Goal: Information Seeking & Learning: Learn about a topic

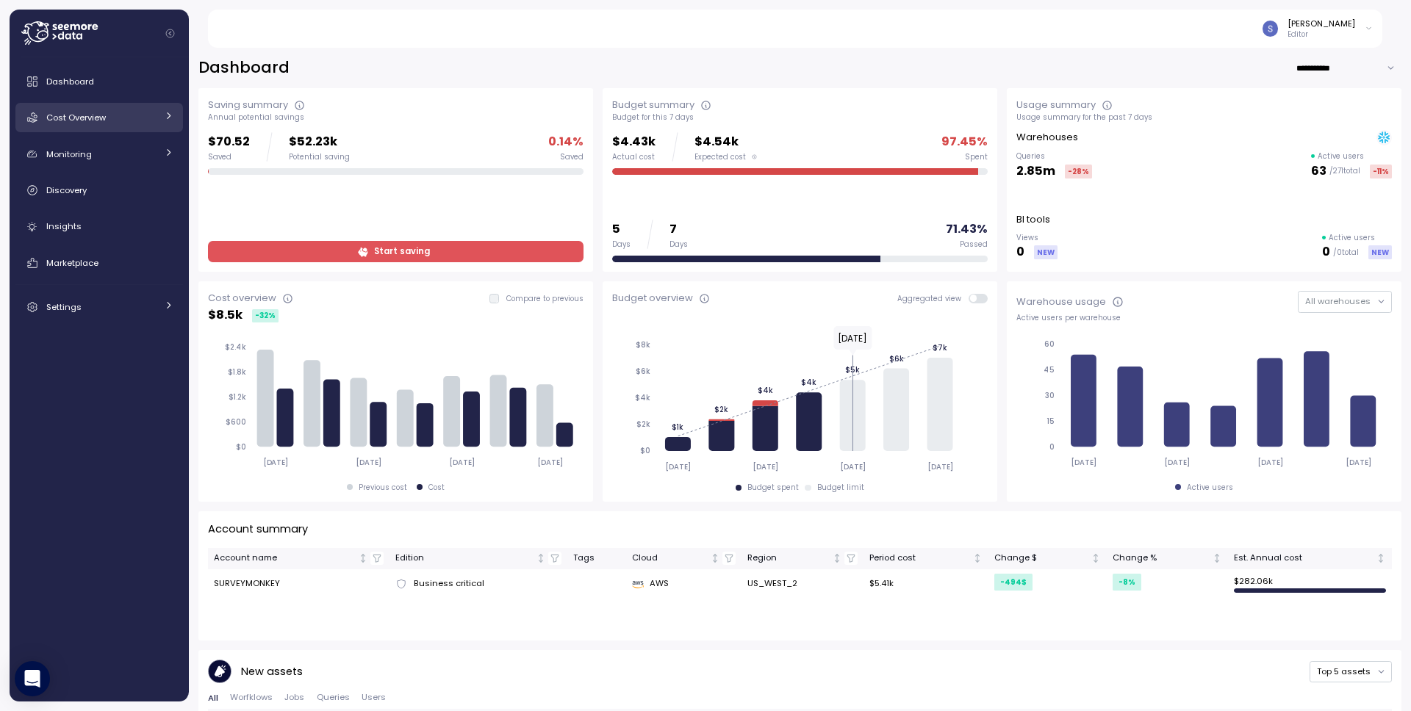
click at [107, 126] on link "Cost Overview" at bounding box center [99, 117] width 168 height 29
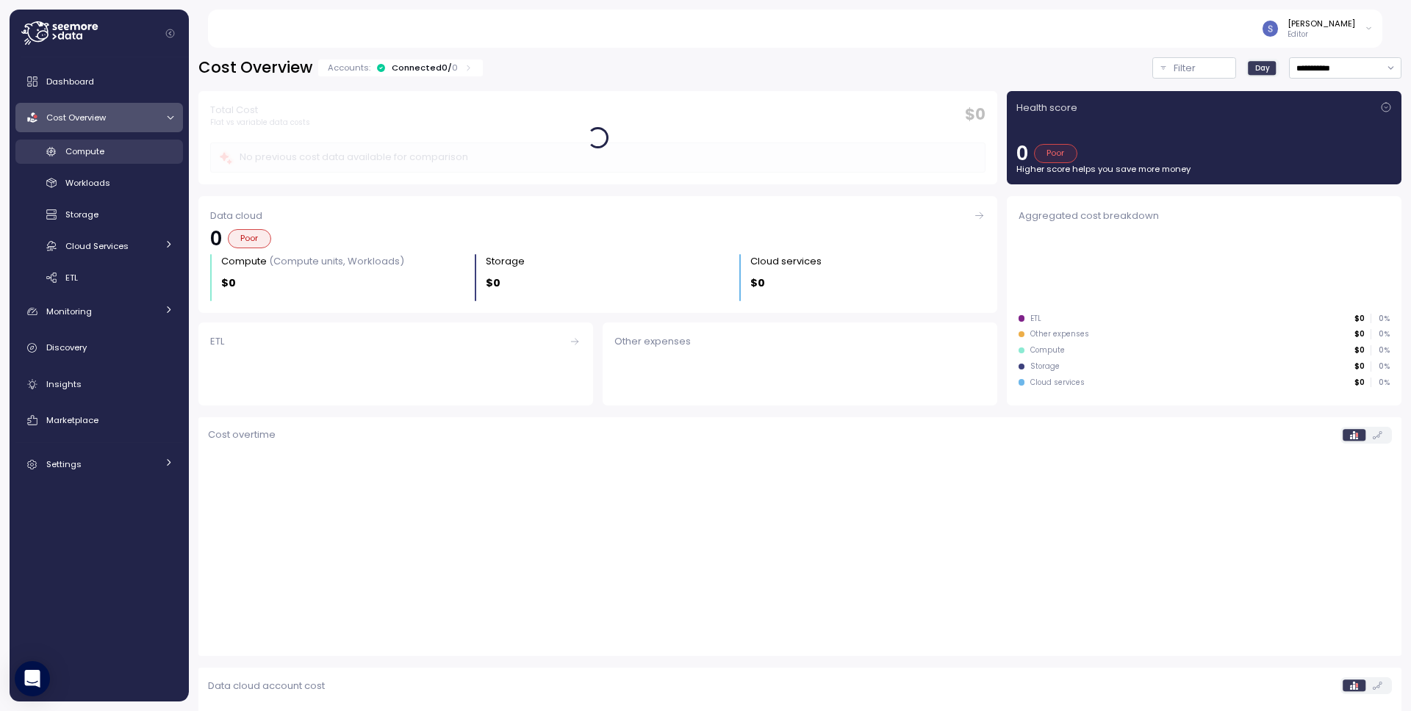
click at [82, 156] on span "Compute" at bounding box center [84, 151] width 39 height 12
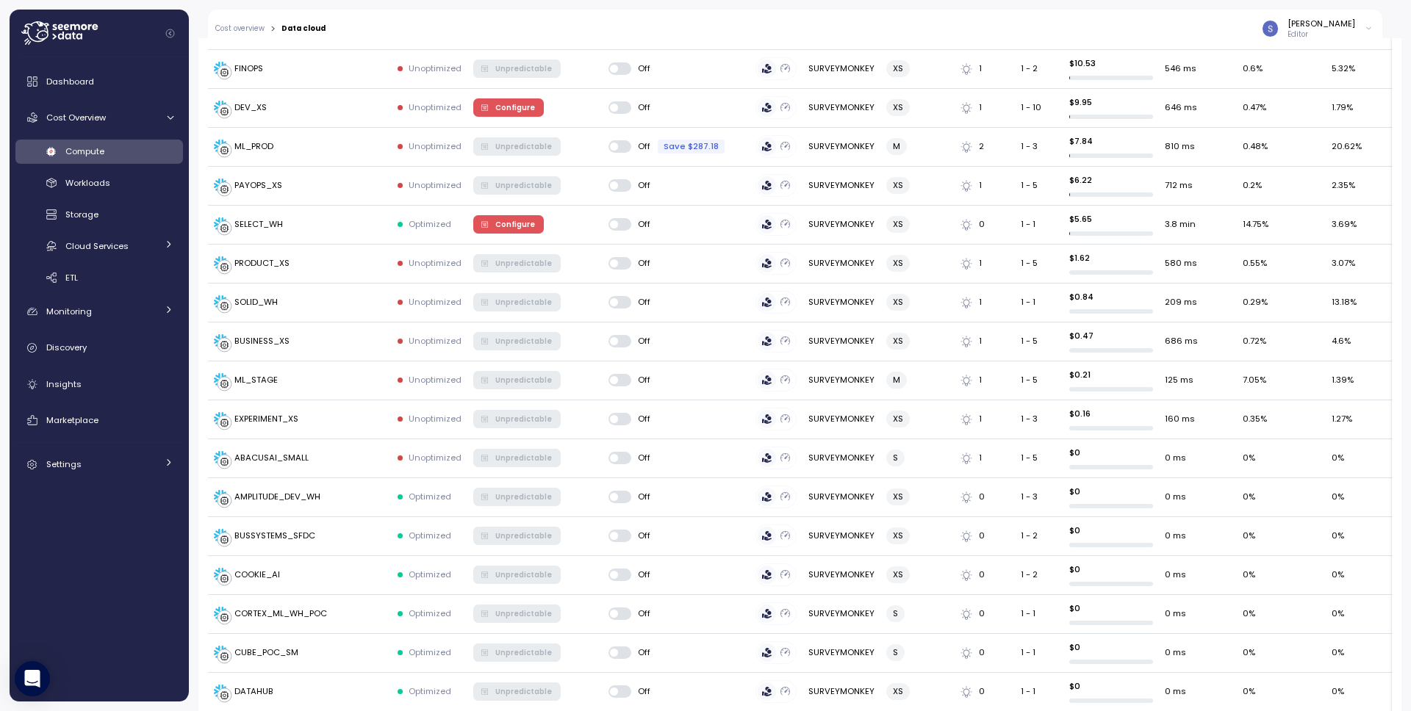
scroll to position [1346, 0]
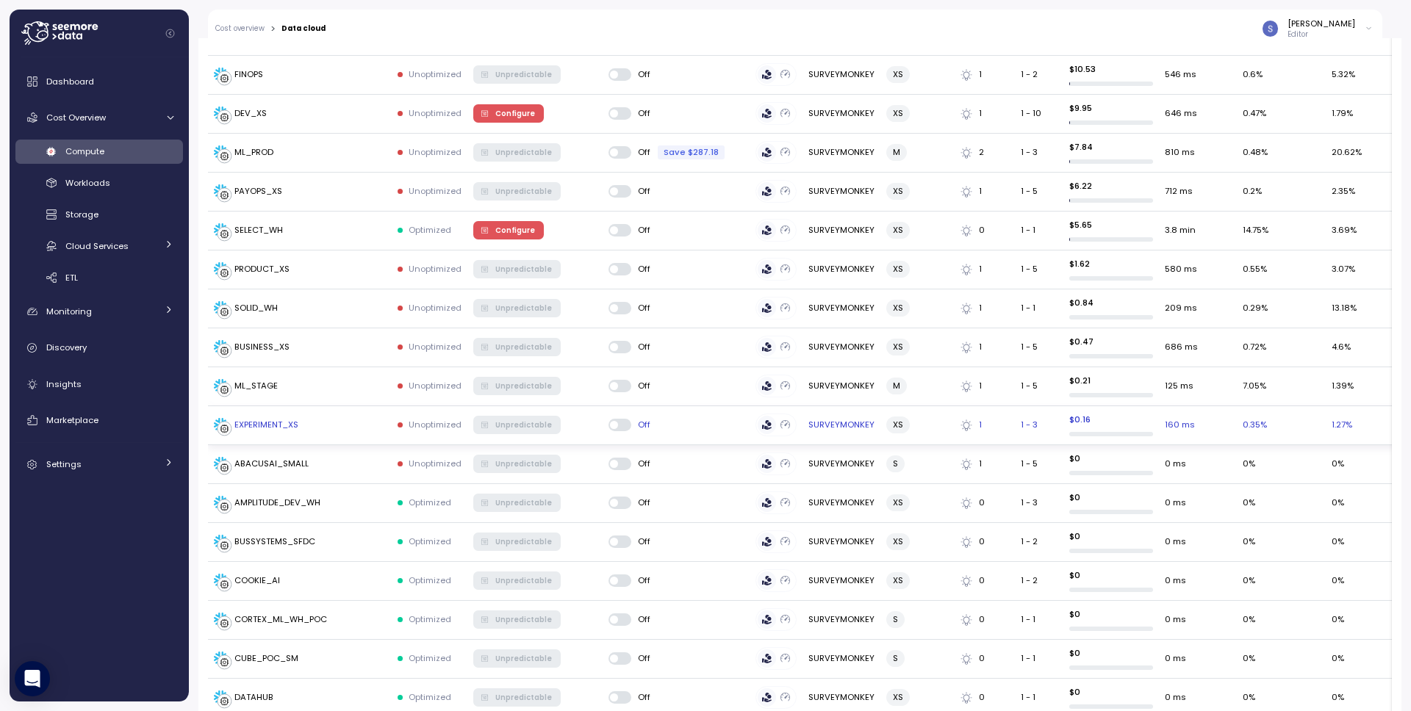
click at [270, 418] on div "EXPERIMENT_XS" at bounding box center [256, 425] width 84 height 15
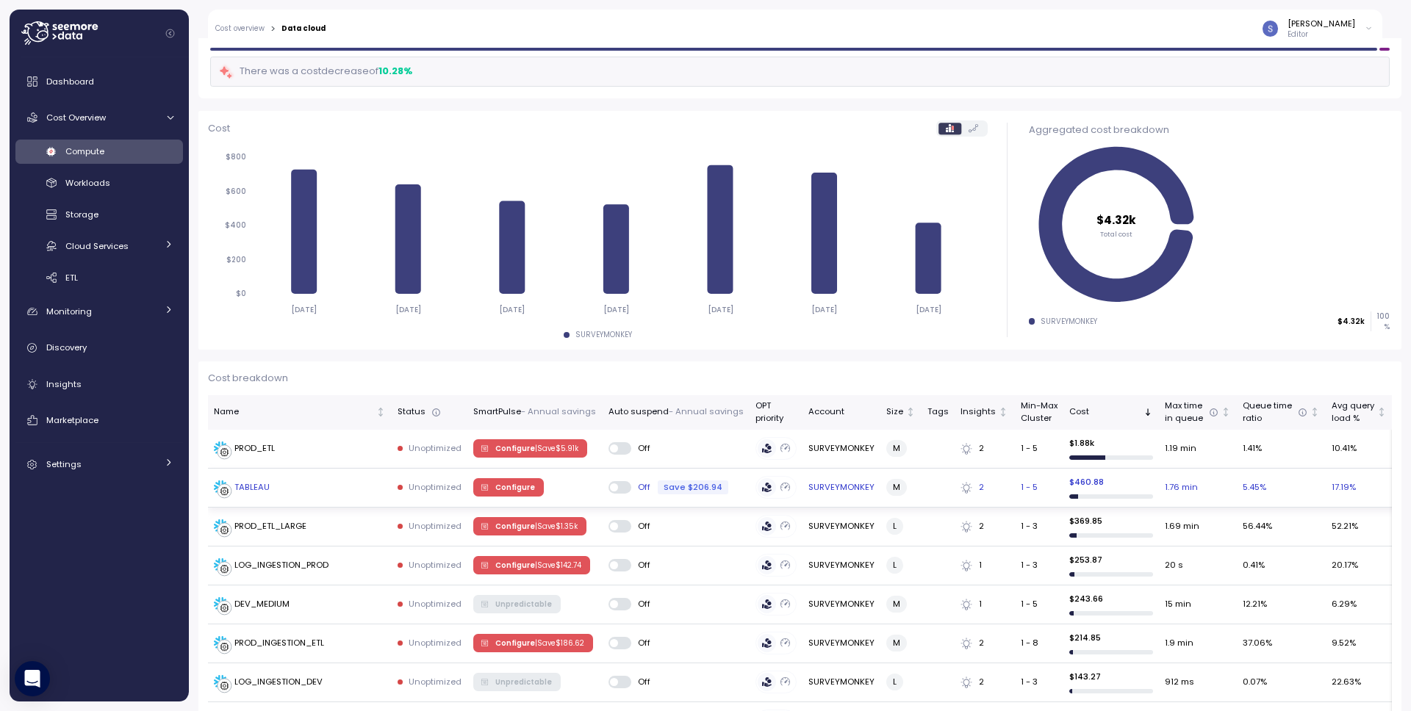
scroll to position [120, 0]
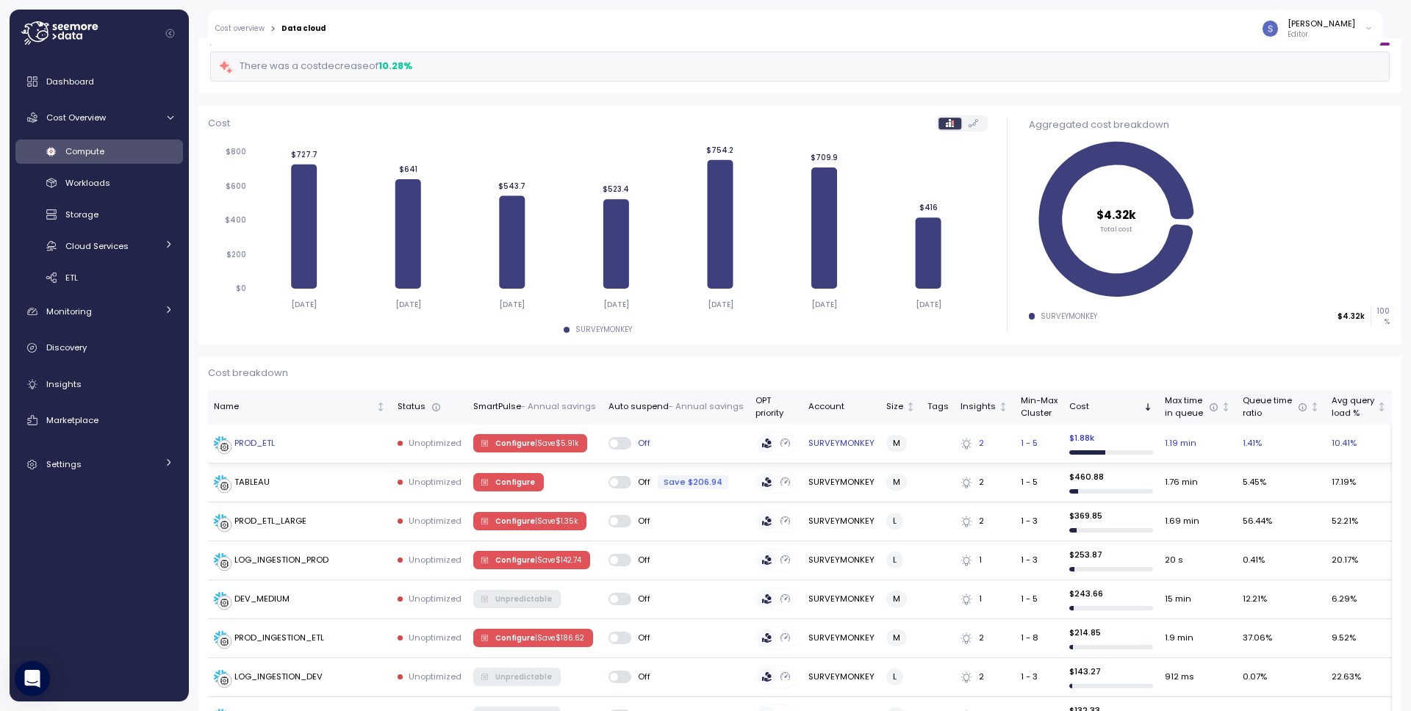
click at [262, 443] on div "PROD_ETL" at bounding box center [254, 443] width 40 height 13
